Goal: Task Accomplishment & Management: Complete application form

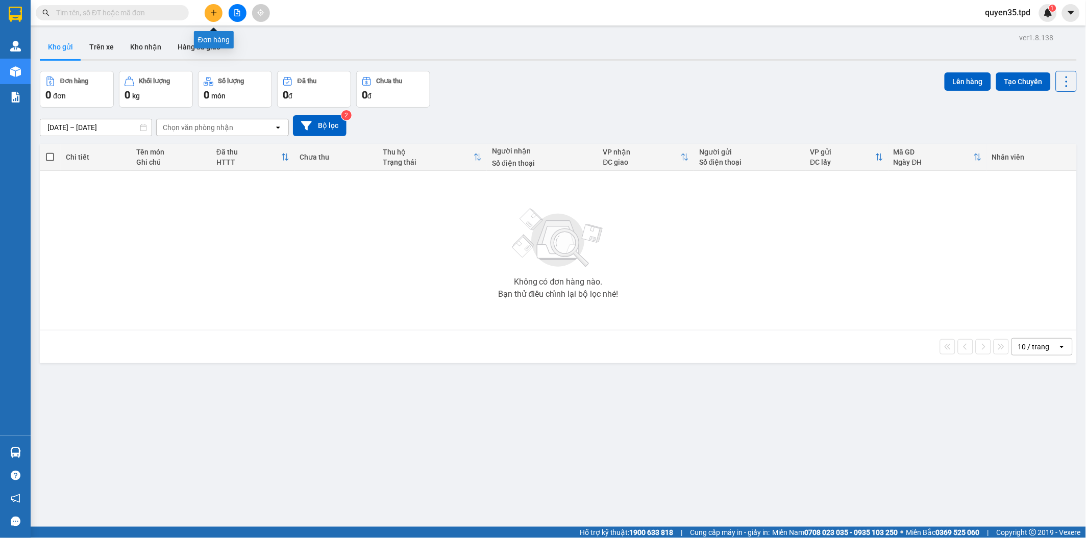
click at [211, 7] on button at bounding box center [214, 13] width 18 height 18
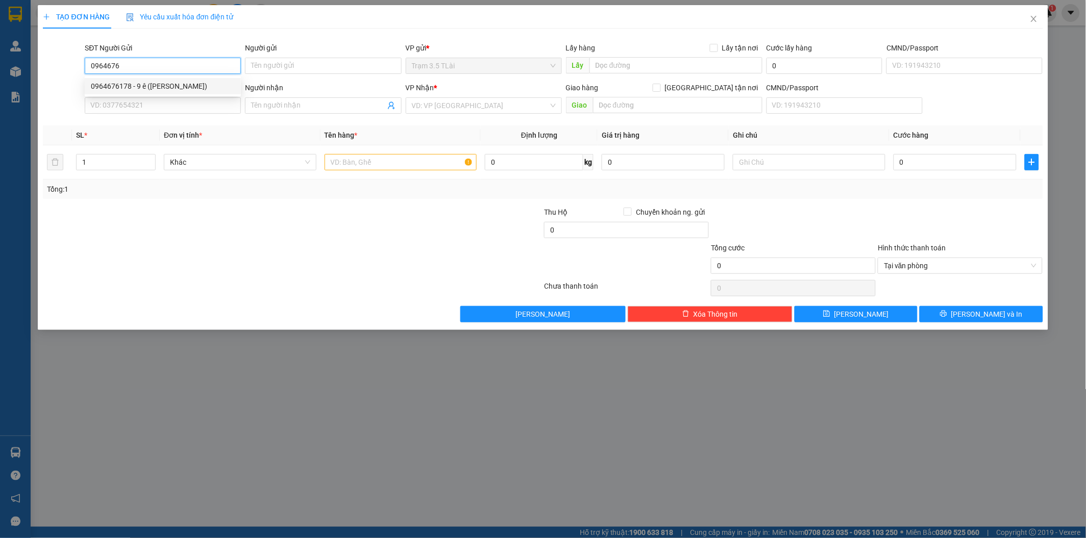
click at [162, 87] on div "0964676178 - 9 ê ([PERSON_NAME])" at bounding box center [163, 86] width 144 height 11
type input "0964676178"
type input "9 ê ([PERSON_NAME])"
type input "075059006455"
type input "0913607288"
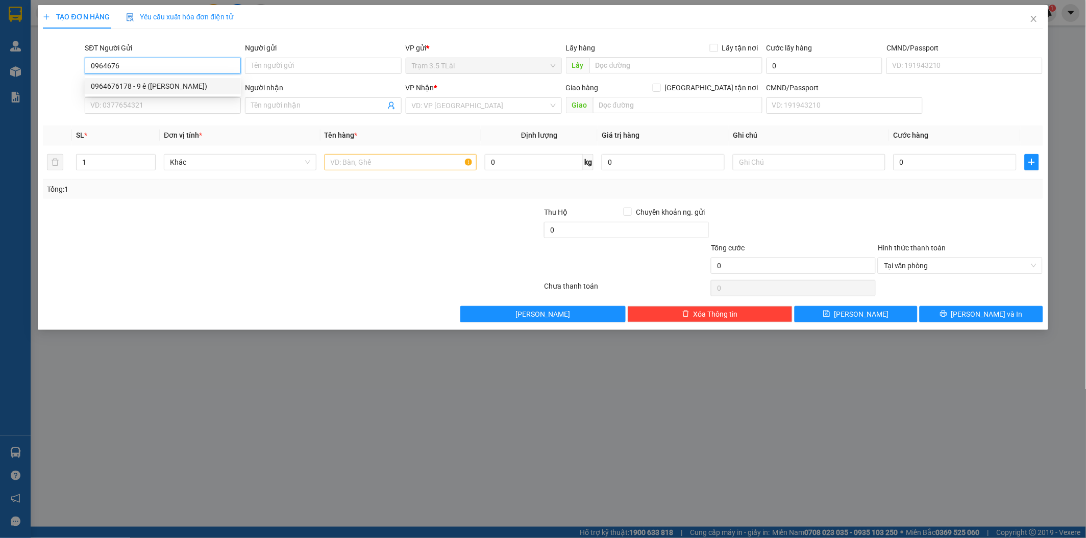
type input "THIỆN"
type input "0964676178"
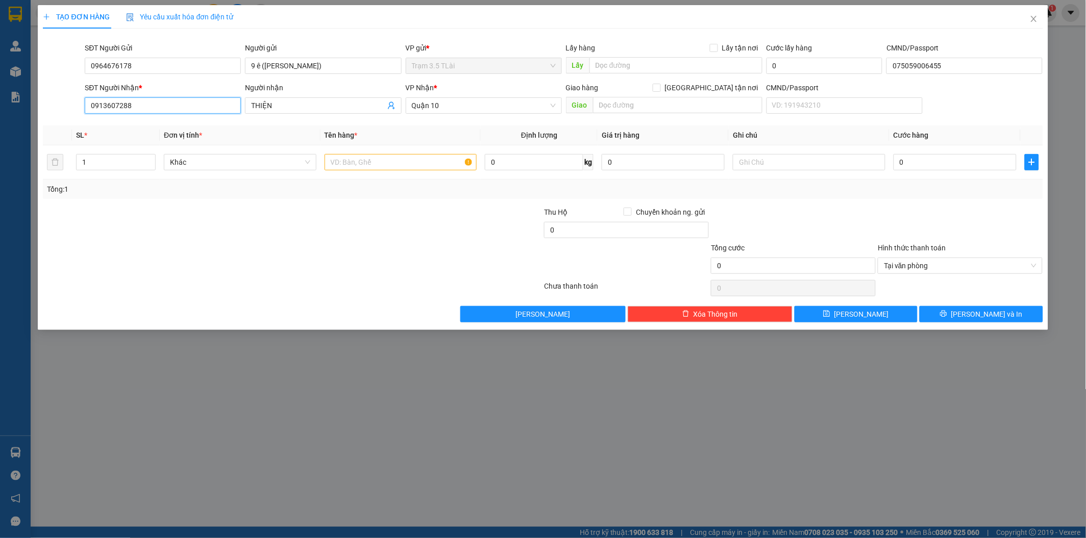
click at [186, 110] on input "0913607288" at bounding box center [163, 105] width 156 height 16
click at [194, 108] on input "0913607288" at bounding box center [163, 105] width 156 height 16
type input "0965810445"
click at [279, 103] on input "THIỆN" at bounding box center [318, 105] width 134 height 11
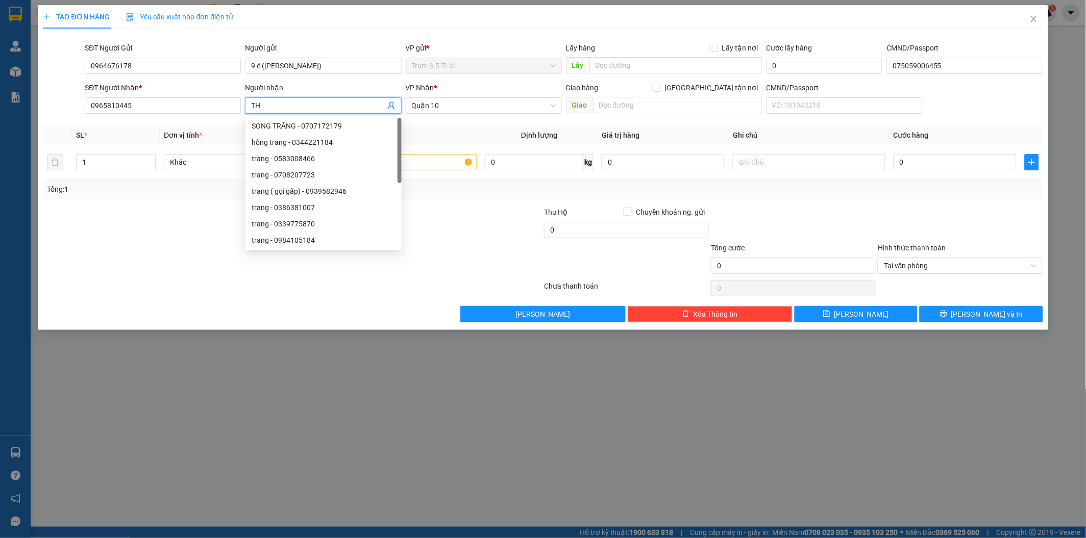
type input "T"
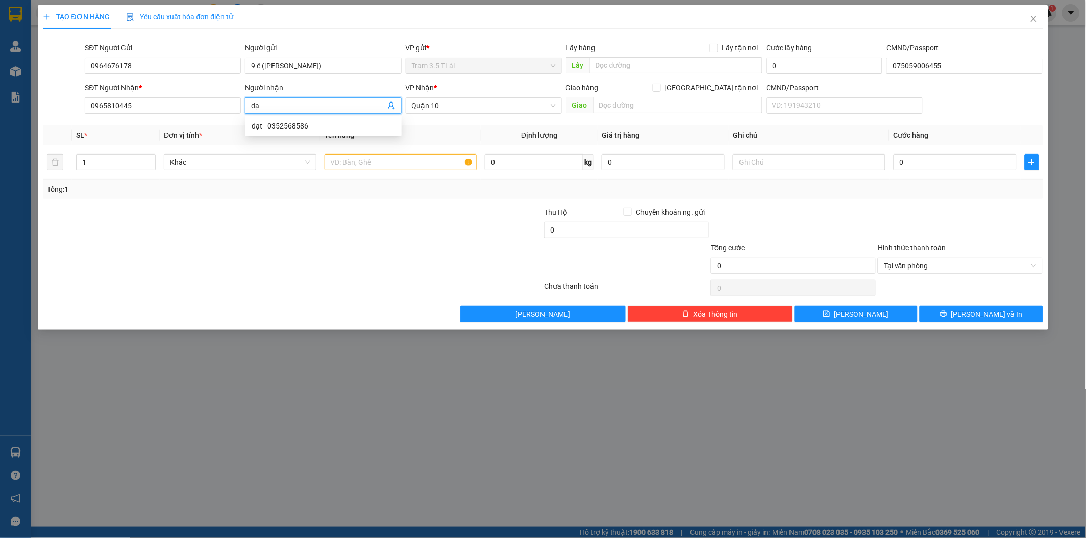
type input "d"
type input "đạt trang"
click at [385, 162] on input "text" at bounding box center [401, 162] width 153 height 16
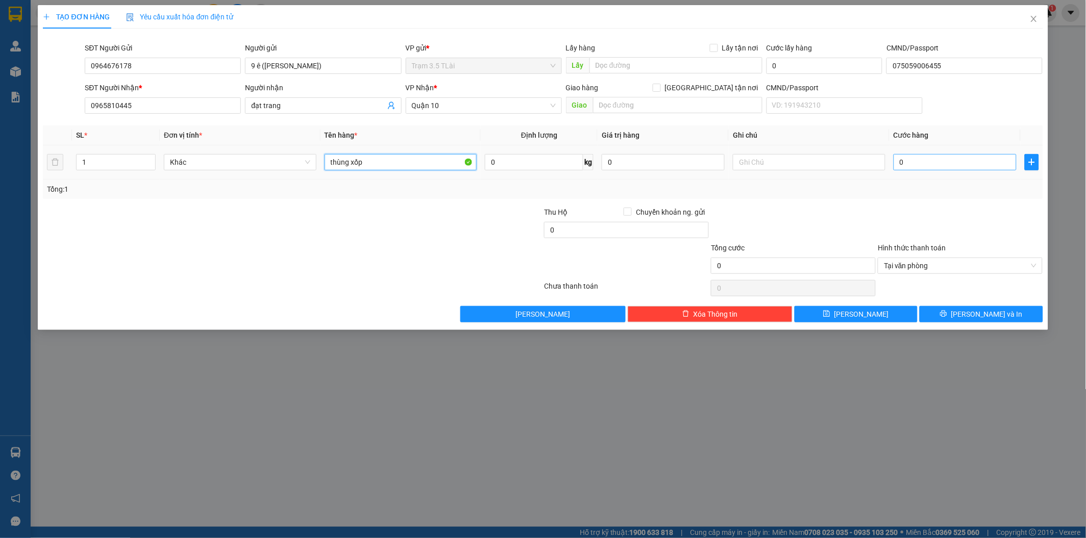
type input "thùng xốp"
click at [935, 167] on input "0" at bounding box center [954, 162] width 123 height 16
type input "5"
type input "50"
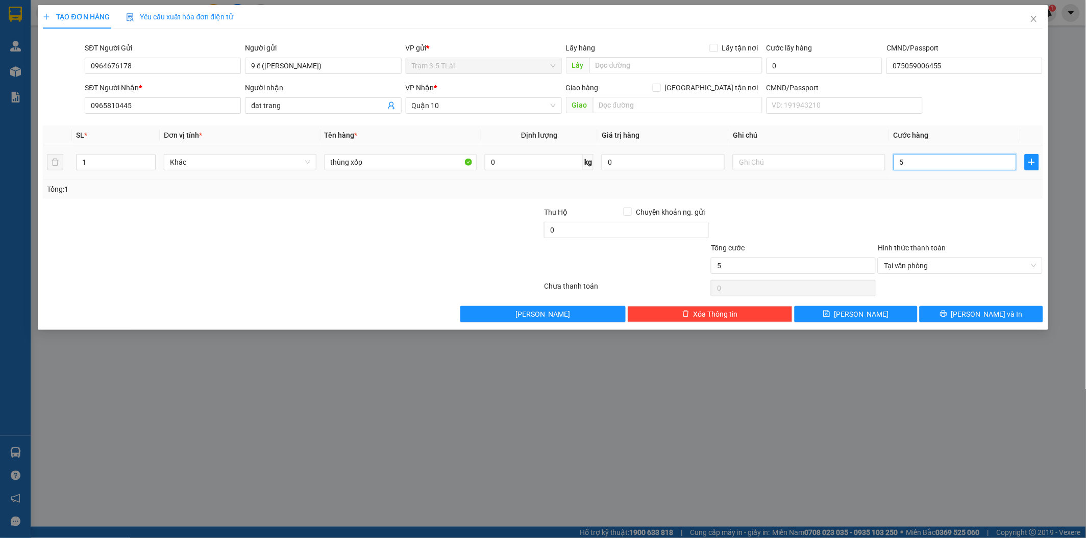
type input "50"
type input "500"
type input "5.000"
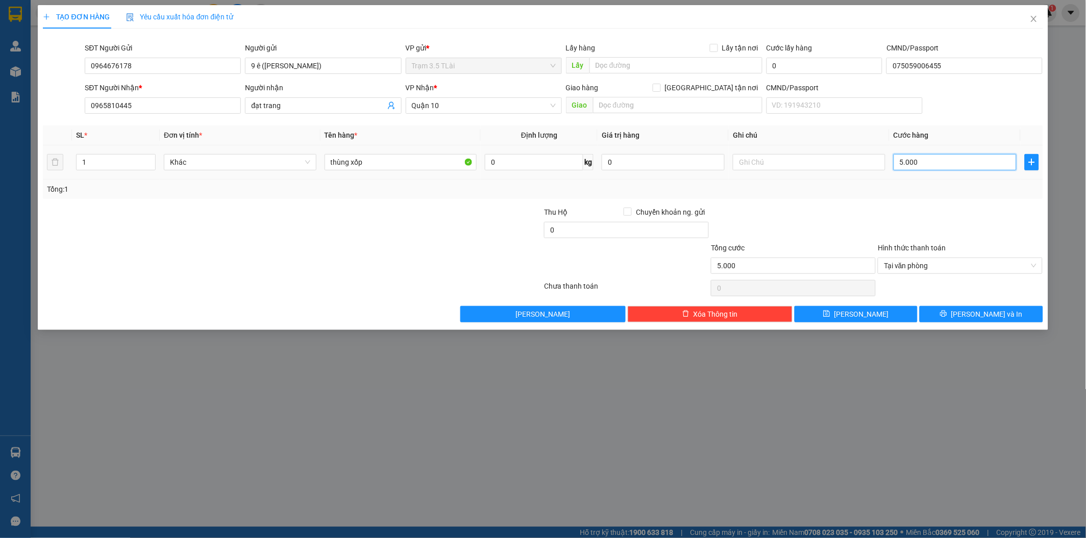
type input "50.000"
click at [984, 317] on span "[PERSON_NAME] và In" at bounding box center [986, 314] width 71 height 11
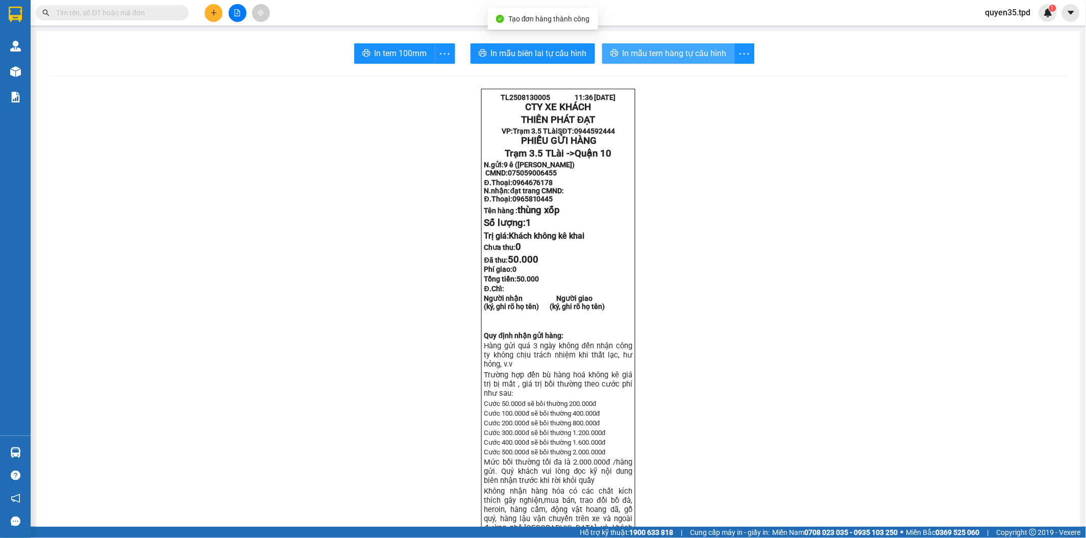
click at [634, 54] on span "In mẫu tem hàng tự cấu hình" at bounding box center [674, 53] width 104 height 13
click at [375, 53] on span "In tem 100mm" at bounding box center [401, 53] width 53 height 13
